Goal: Information Seeking & Learning: Learn about a topic

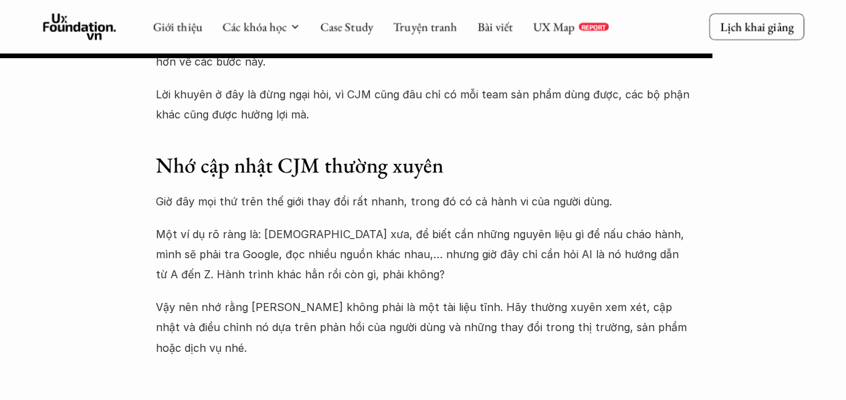
scroll to position [9046, 0]
click at [563, 32] on link "UX Map" at bounding box center [553, 26] width 42 height 15
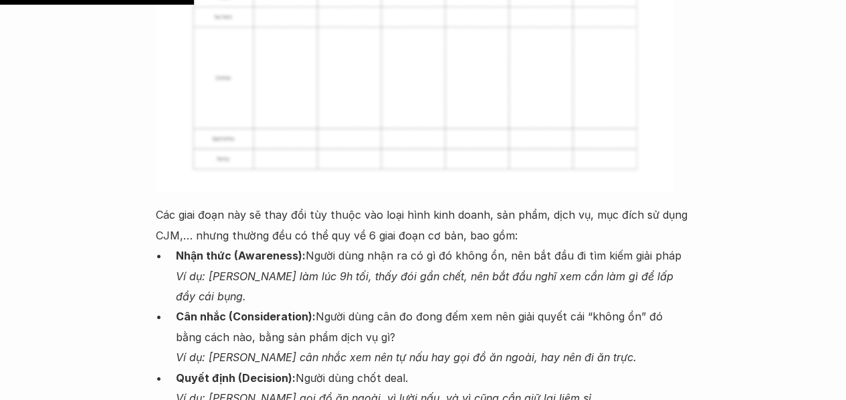
scroll to position [2497, 0]
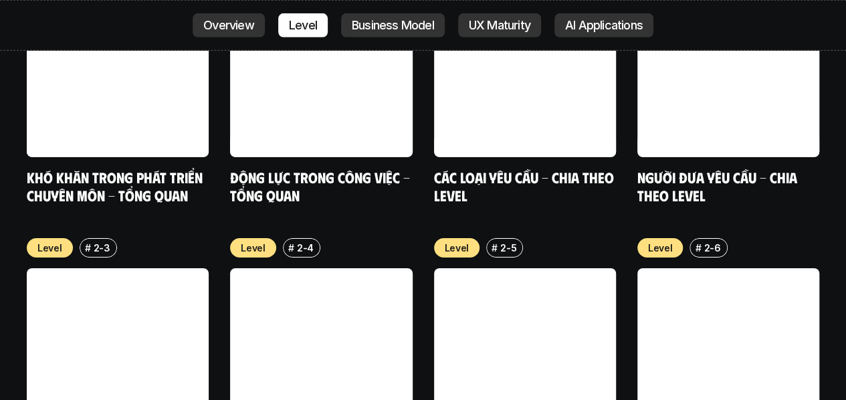
scroll to position [4579, 0]
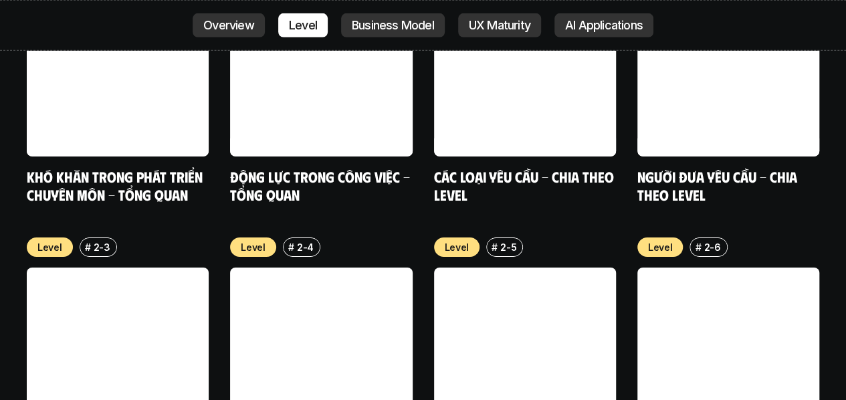
click at [261, 240] on p "Level" at bounding box center [253, 247] width 25 height 14
click at [299, 268] on link at bounding box center [321, 359] width 182 height 182
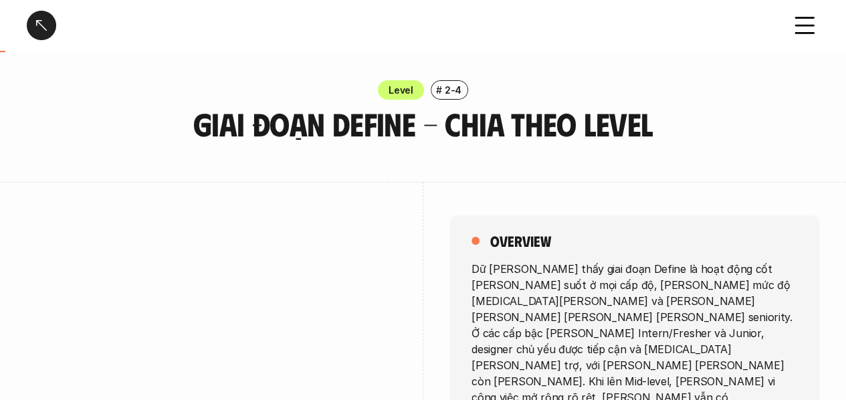
click at [47, 25] on div at bounding box center [41, 25] width 29 height 29
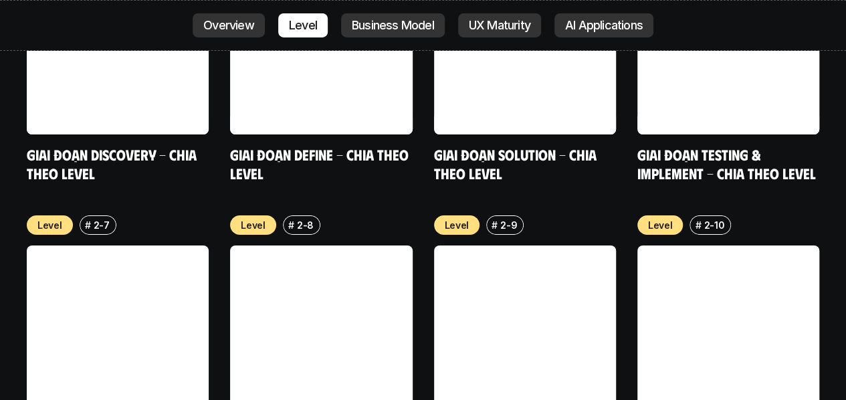
scroll to position [4895, 0]
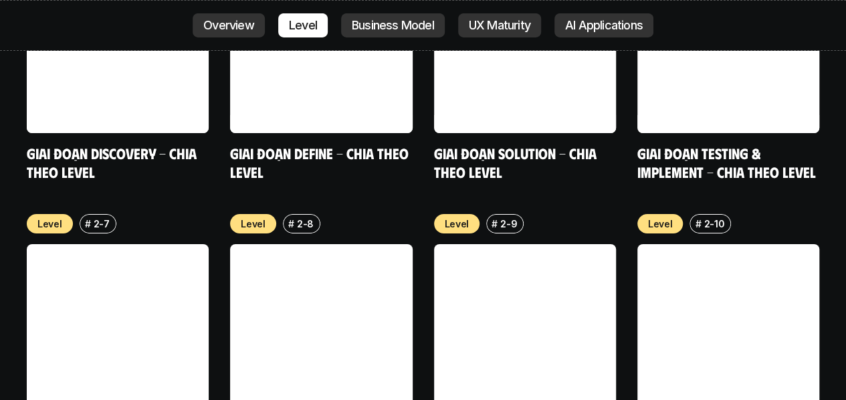
click at [238, 21] on p "Overview" at bounding box center [228, 25] width 51 height 13
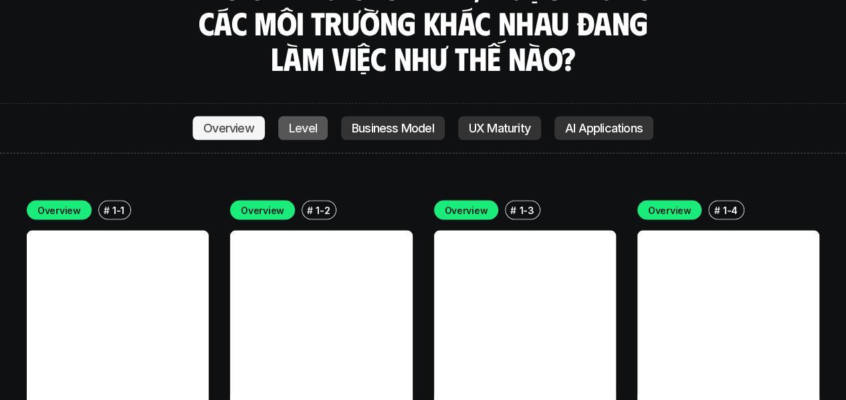
scroll to position [3688, 0]
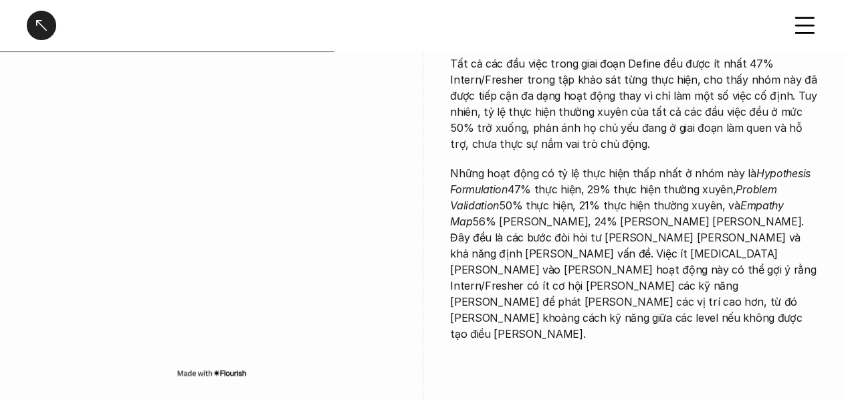
scroll to position [1656, 0]
click at [44, 17] on div at bounding box center [41, 25] width 29 height 29
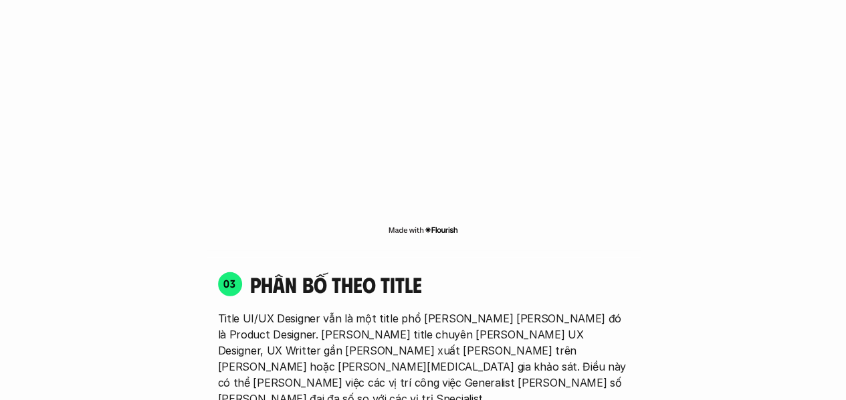
scroll to position [3688, 0]
